Goal: Entertainment & Leisure: Browse casually

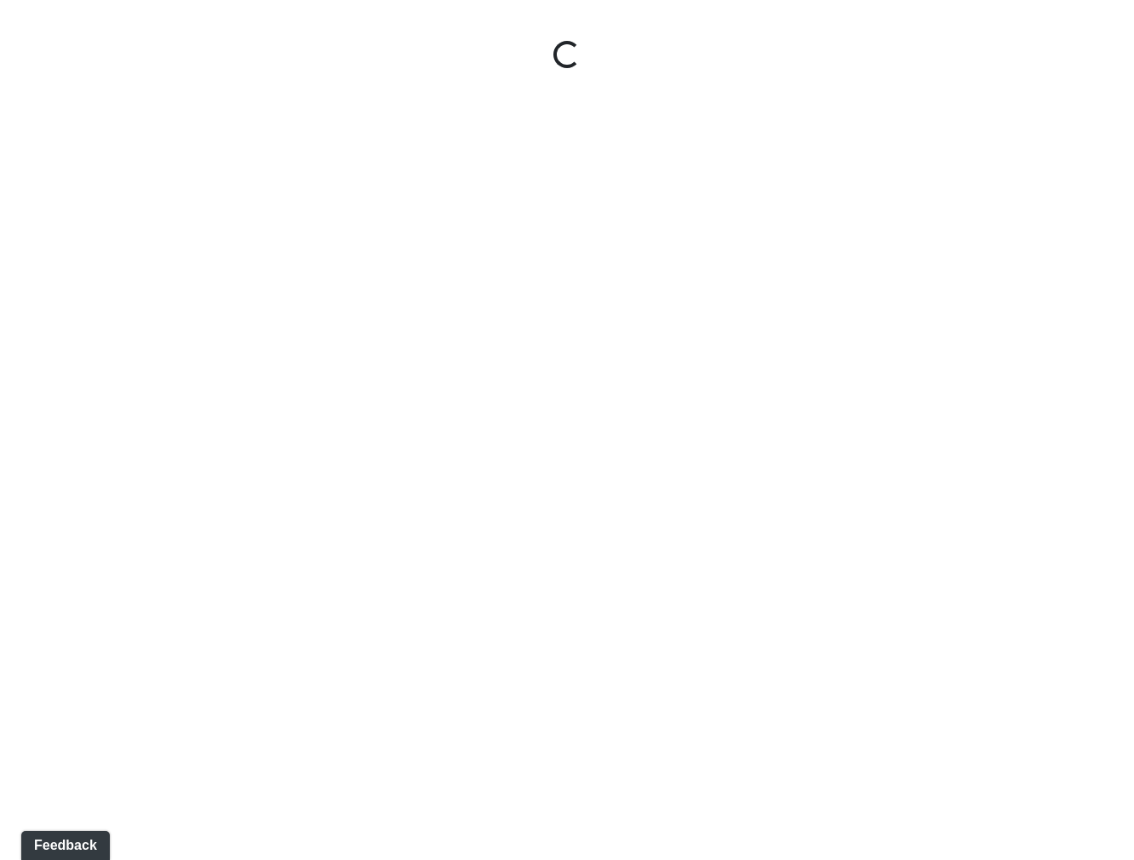
select select "1Ea5TY6LXUnFbiVb7DrLFM"
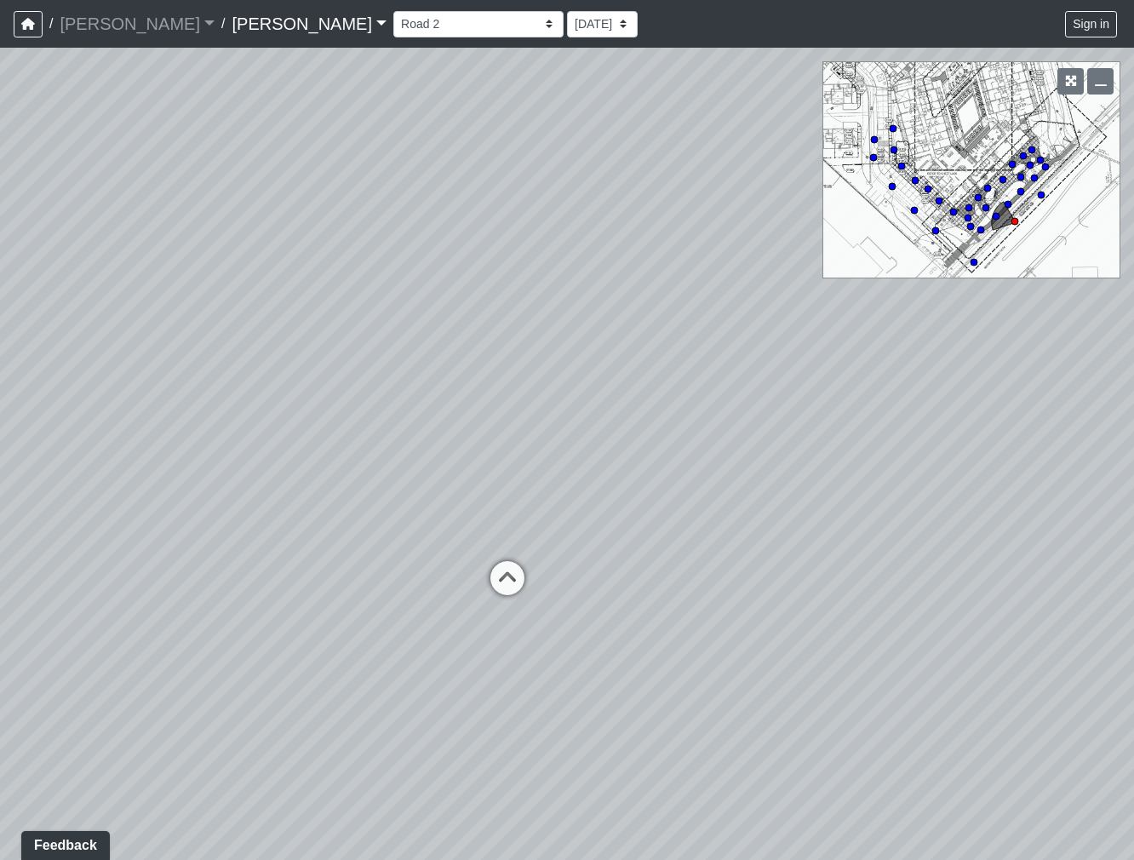
drag, startPoint x: 262, startPoint y: 438, endPoint x: 555, endPoint y: 506, distance: 300.8
click at [555, 506] on div "Loading... Road 1 Loading... Front Sidewalk 2 Loading... Road 3" at bounding box center [567, 454] width 1134 height 813
